Goal: Information Seeking & Learning: Find specific fact

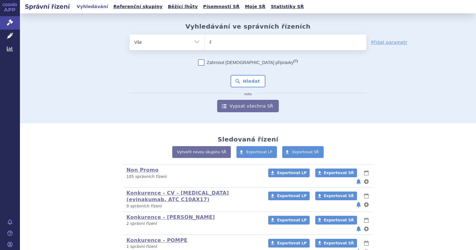
type input "zen"
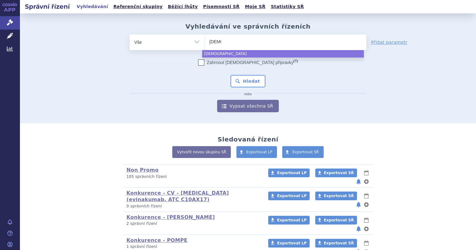
type input "zeno"
type input "zenon"
type input "zenon ne"
type input "[PERSON_NAME] neo"
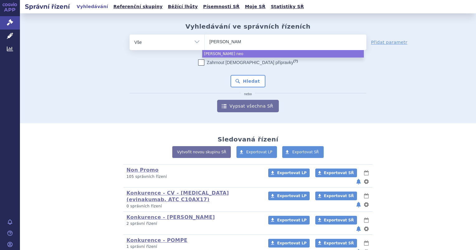
select select "[PERSON_NAME] neo"
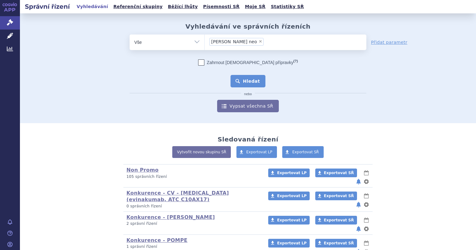
click at [246, 82] on button "Hledat" at bounding box center [248, 81] width 35 height 12
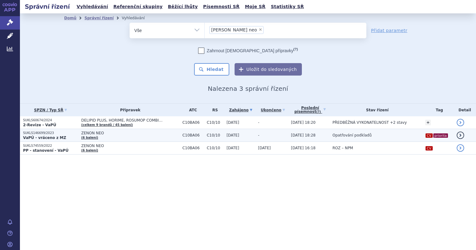
click at [46, 134] on p "SUKLS146699/2023" at bounding box center [50, 133] width 55 height 4
